Goal: Download file/media

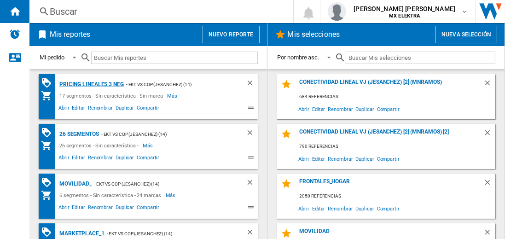
click at [91, 84] on div "Pricing lineales 3 neg" at bounding box center [90, 85] width 67 height 12
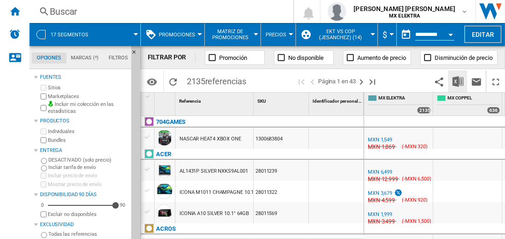
click at [458, 81] on img "Descargar en Excel" at bounding box center [458, 81] width 11 height 11
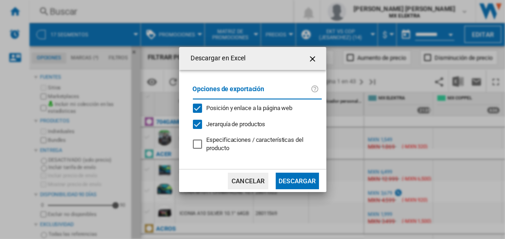
click at [297, 180] on button "Descargar" at bounding box center [297, 181] width 43 height 17
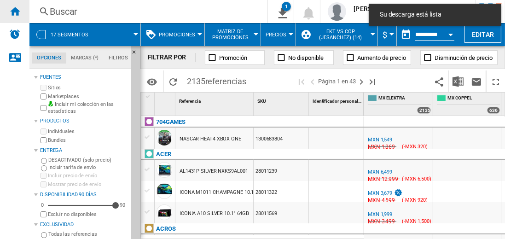
click at [15, 11] on ng-md-icon "Inicio" at bounding box center [14, 11] width 11 height 11
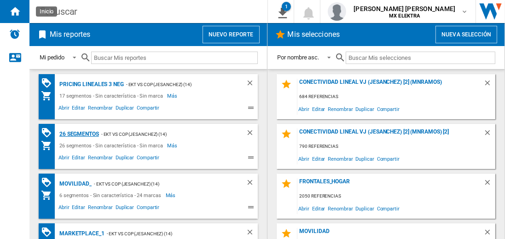
click at [80, 133] on div "26 segmentos" at bounding box center [78, 134] width 42 height 12
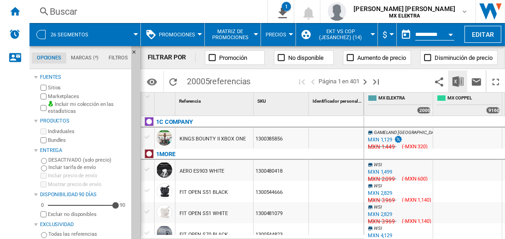
click at [458, 81] on img "Descargar en Excel" at bounding box center [458, 81] width 11 height 11
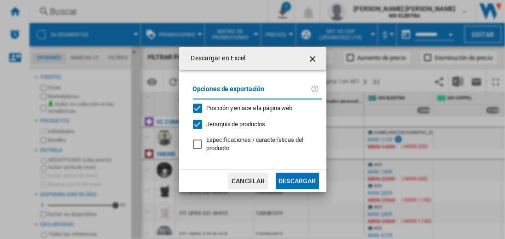
click at [297, 180] on button "Descargar" at bounding box center [297, 181] width 43 height 17
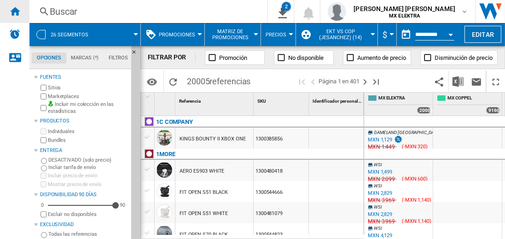
click at [15, 11] on ng-md-icon "Inicio" at bounding box center [14, 11] width 11 height 11
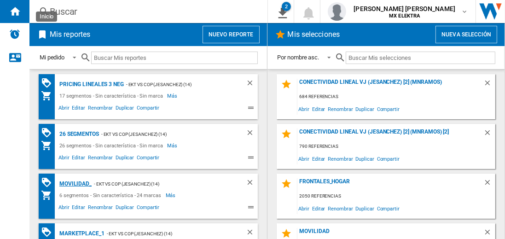
click at [74, 183] on div "MOVILIDAD_" at bounding box center [74, 184] width 35 height 12
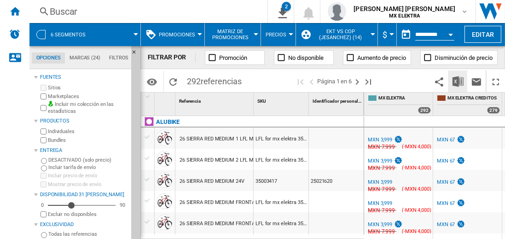
click at [458, 81] on img "Descargar en Excel" at bounding box center [458, 81] width 11 height 11
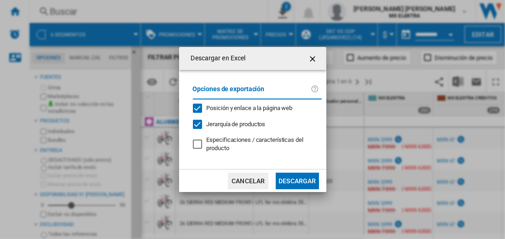
click at [297, 180] on button "Descargar" at bounding box center [297, 181] width 43 height 17
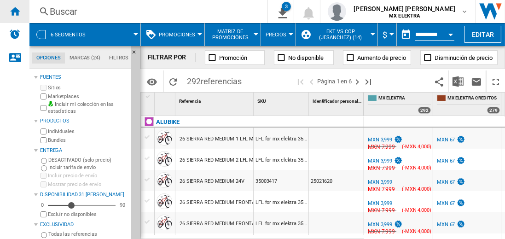
click at [15, 11] on ng-md-icon "Inicio" at bounding box center [14, 11] width 11 height 11
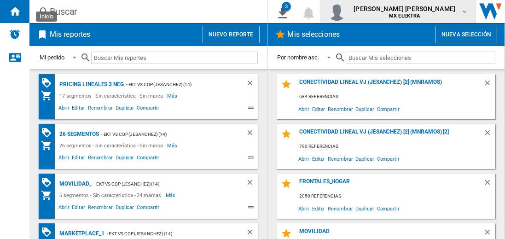
click at [413, 12] on span "[PERSON_NAME] [PERSON_NAME]" at bounding box center [405, 8] width 102 height 9
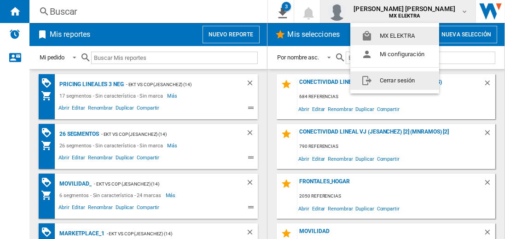
click at [395, 80] on button "Cerrar sesión" at bounding box center [394, 80] width 89 height 18
